Goal: Find specific page/section: Find specific page/section

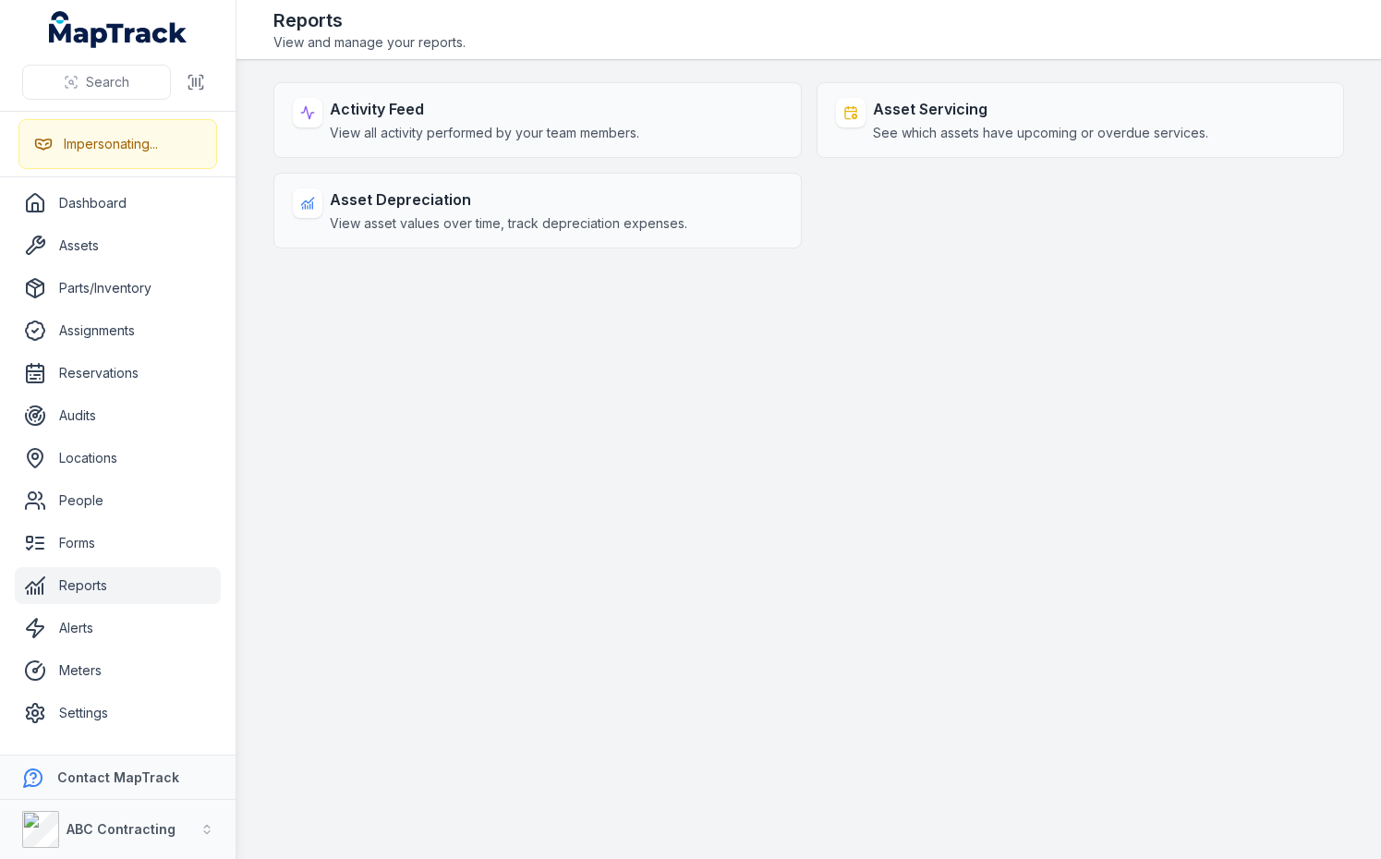
click at [752, 477] on main "Activity Feed View all activity performed by your team members. Asset Servicing…" at bounding box center [808, 459] width 1144 height 799
click at [852, 300] on main "Activity Feed View all activity performed by your team members. Asset Servicing…" at bounding box center [808, 459] width 1144 height 799
click at [943, 337] on main "Activity Feed View all activity performed by your team members. Asset Servicing…" at bounding box center [808, 459] width 1144 height 799
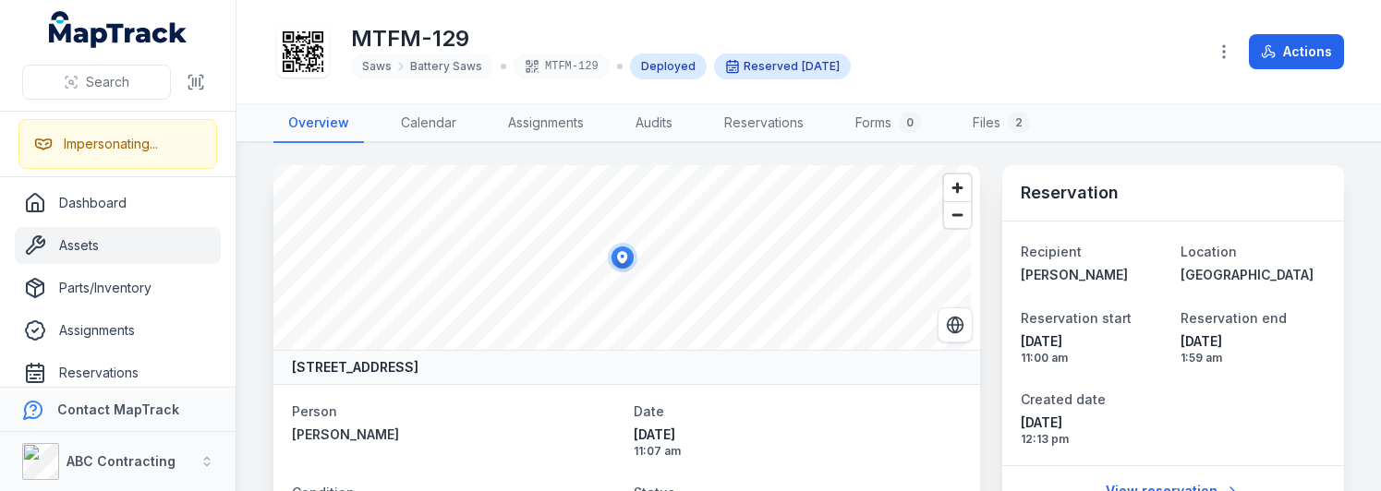
click at [1058, 37] on div "MTFM-129 Saws Battery Saws MTFM-129 Deployed Reserved Sept 22" at bounding box center [732, 51] width 918 height 59
click at [1335, 440] on main "Thames Avenue, Klemzig, Adelaide South Australia 5087, Australia Person Rhys Ze…" at bounding box center [808, 317] width 1144 height 348
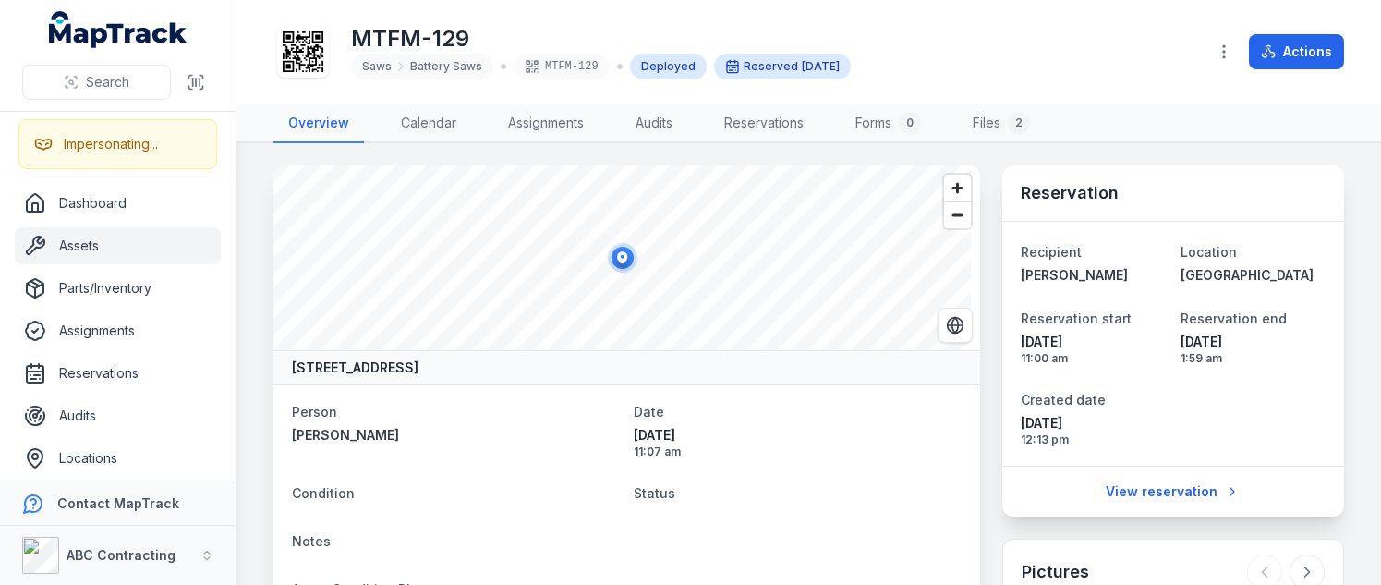
click at [1348, 490] on main "Thames Avenue, Klemzig, Adelaide South Australia 5087, Australia Person Rhys Ze…" at bounding box center [808, 363] width 1144 height 441
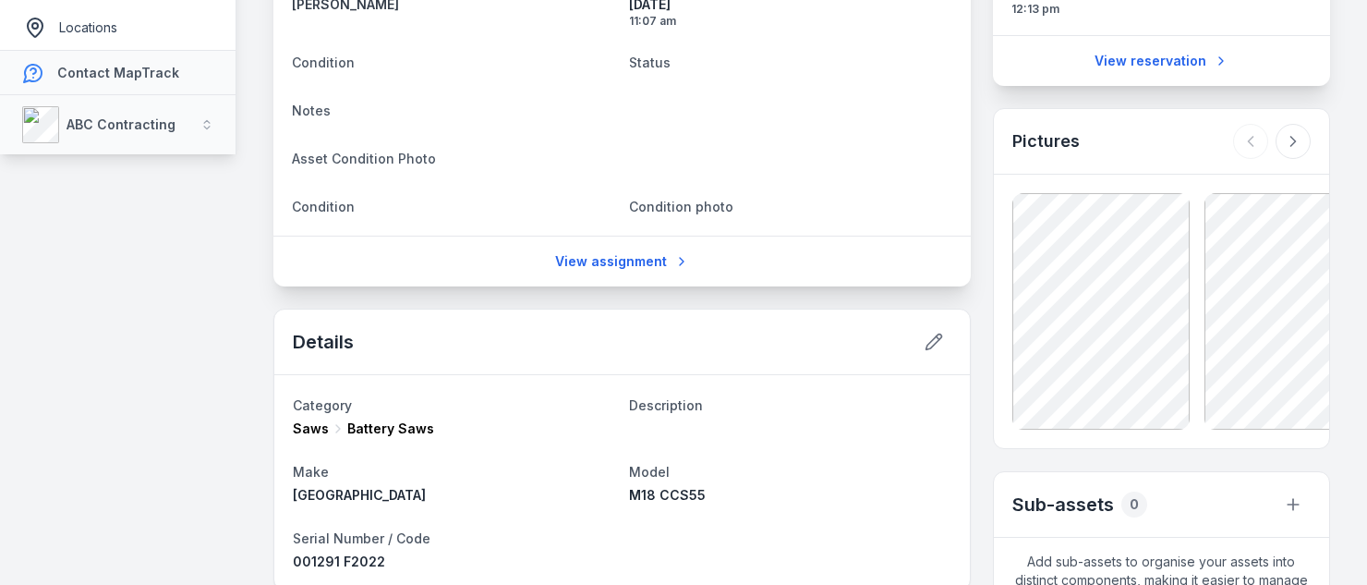
scroll to position [419, 0]
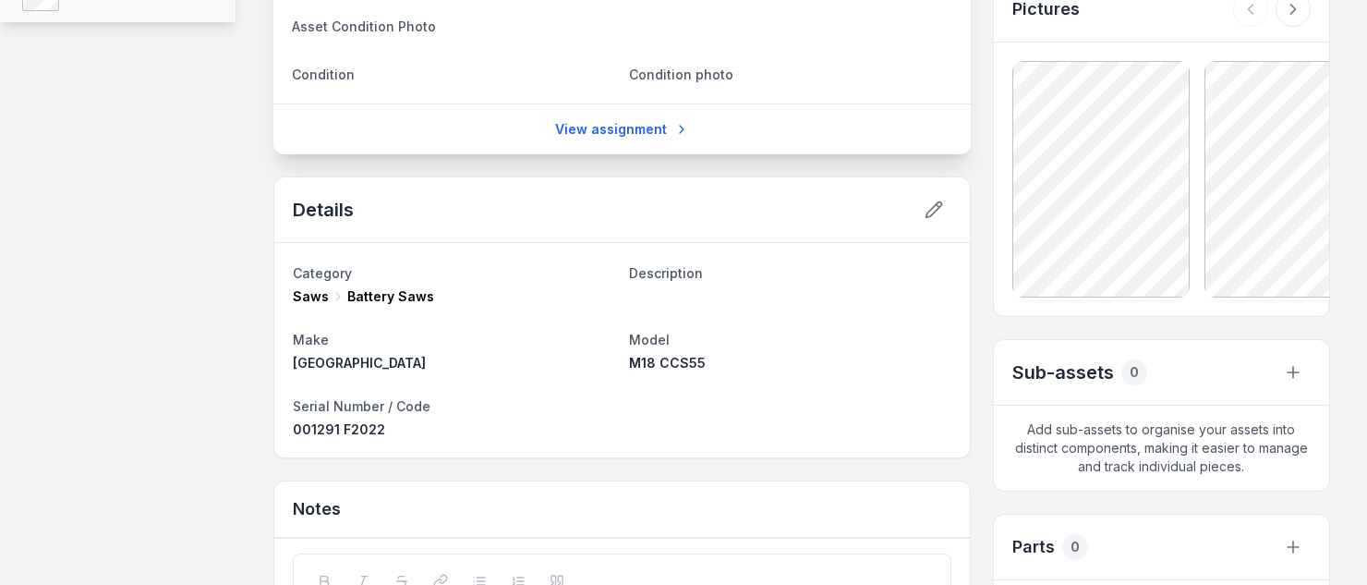
scroll to position [765, 0]
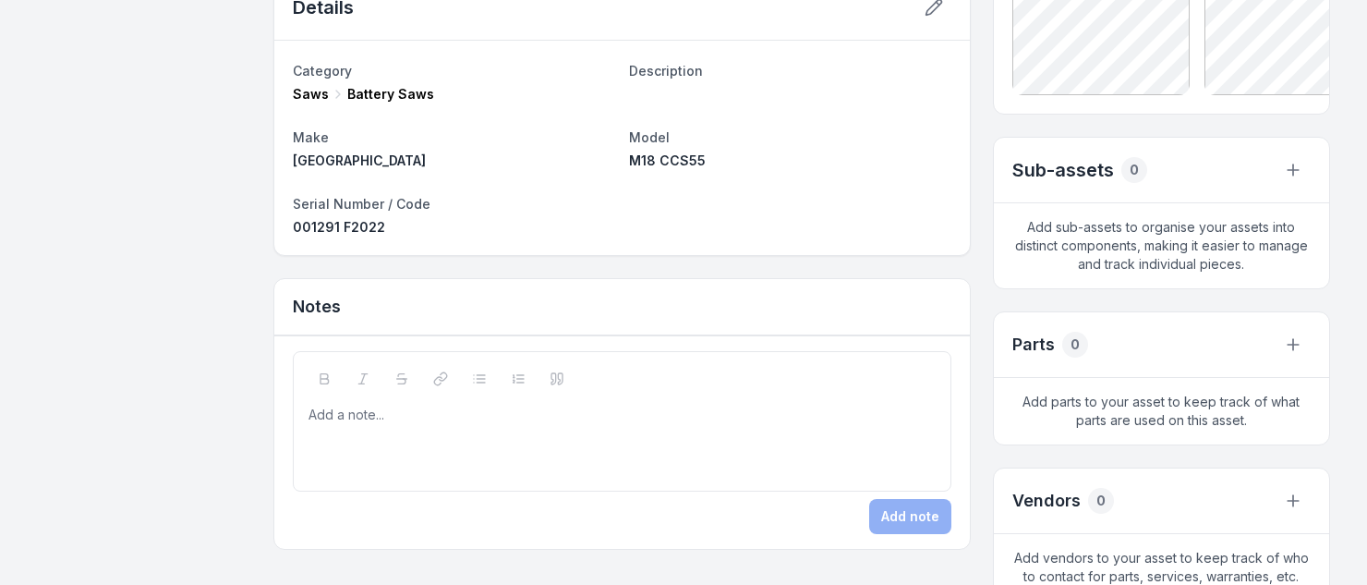
click at [974, 431] on div "Thames Avenue, Klemzig, Adelaide South Australia 5087, Australia Person Rhys Ze…" at bounding box center [801, 288] width 1057 height 1774
click at [980, 422] on div "Thames Avenue, Klemzig, Adelaide South Australia 5087, Australia Person Rhys Ze…" at bounding box center [801, 288] width 1057 height 1774
click at [985, 296] on div "Thames Avenue, Klemzig, Adelaide South Australia 5087, Australia Person Rhys Ze…" at bounding box center [801, 288] width 1057 height 1774
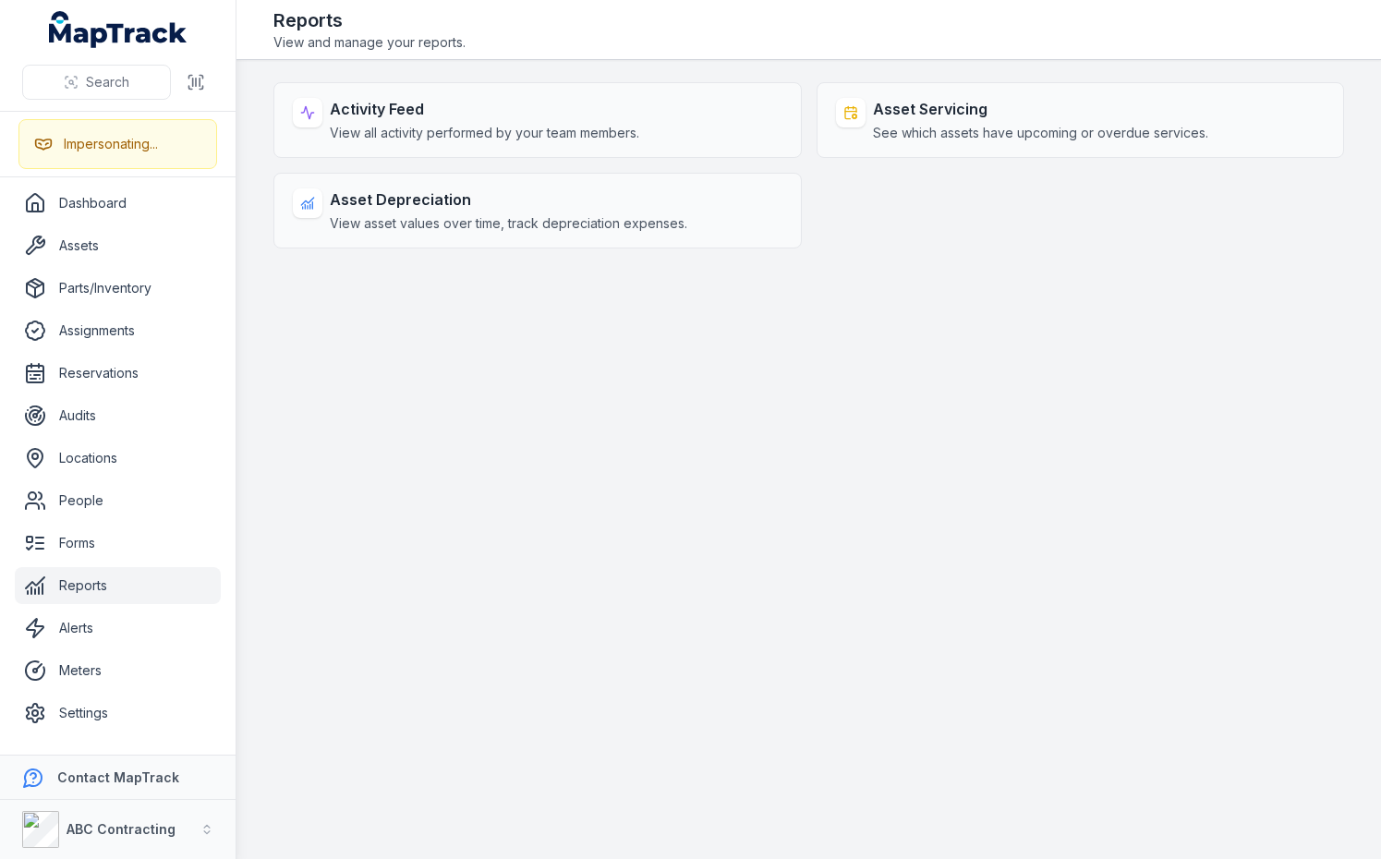
click at [1089, 384] on main "Activity Feed View all activity performed by your team members. Asset Servicing…" at bounding box center [808, 459] width 1144 height 799
click at [784, 408] on main "Activity Feed View all activity performed by your team members. Asset Servicing…" at bounding box center [808, 459] width 1144 height 799
click at [704, 621] on main "Activity Feed View all activity performed by your team members. Asset Servicing…" at bounding box center [808, 459] width 1144 height 799
